Goal: Task Accomplishment & Management: Use online tool/utility

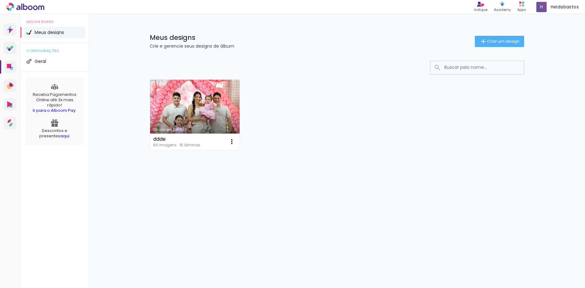
click at [194, 110] on link "Criado em [DATE]" at bounding box center [194, 115] width 89 height 70
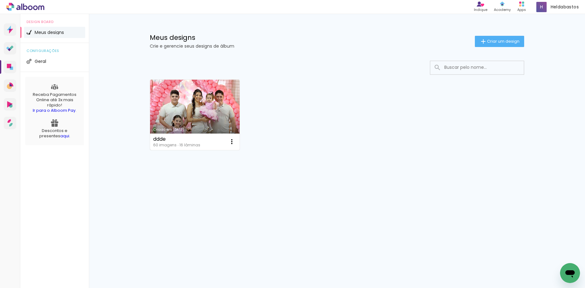
click at [193, 91] on link "Criado em [DATE]" at bounding box center [194, 115] width 89 height 70
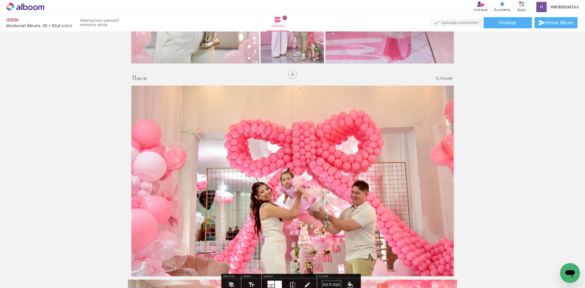
scroll to position [1948, 0]
